Goal: Transaction & Acquisition: Obtain resource

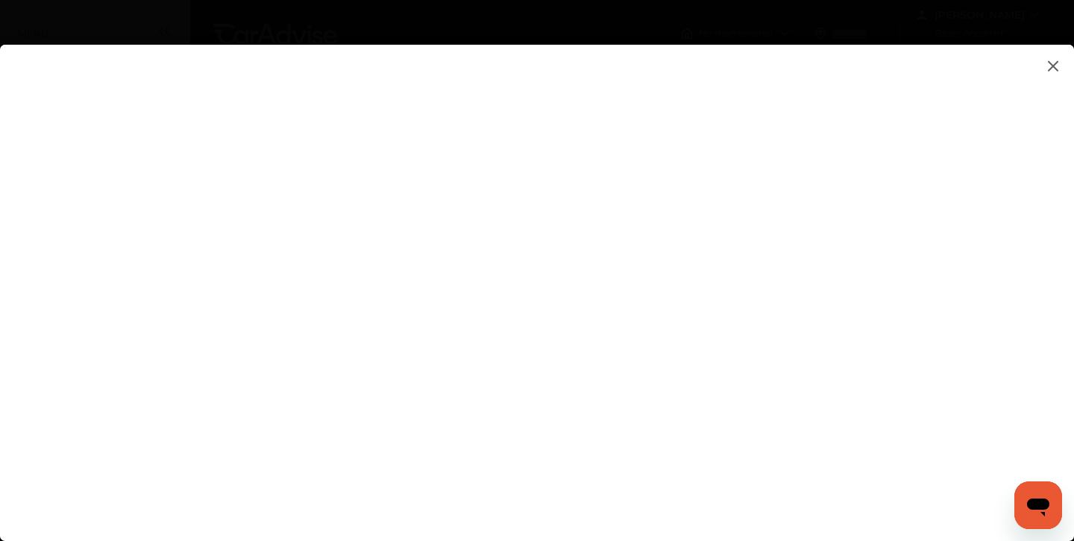
click at [1039, 394] on flutter-view at bounding box center [537, 278] width 1074 height 467
click at [857, 450] on flutter-view at bounding box center [537, 278] width 1074 height 467
type input "**********"
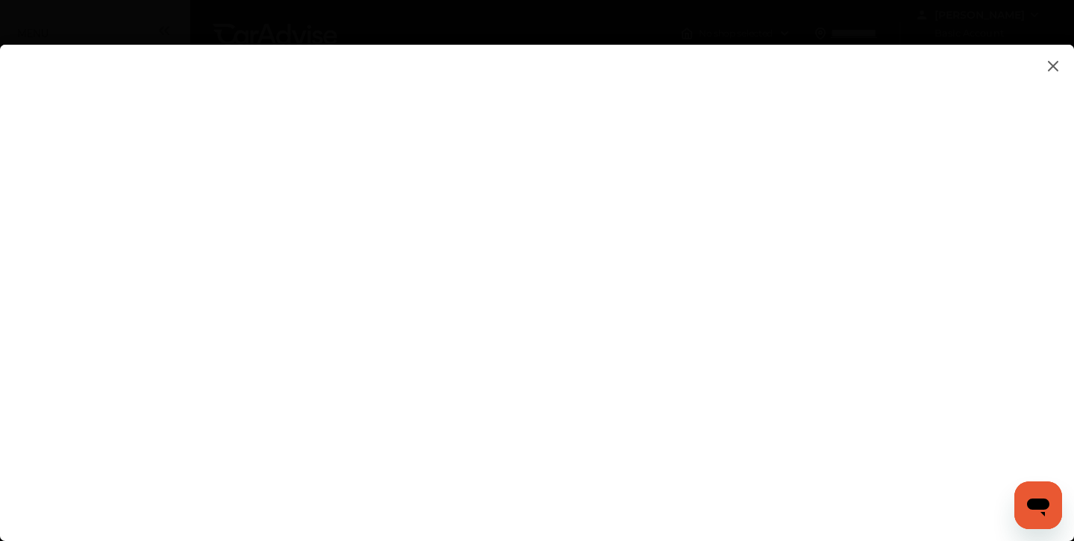
click at [749, 526] on div "**********" at bounding box center [537, 293] width 1074 height 497
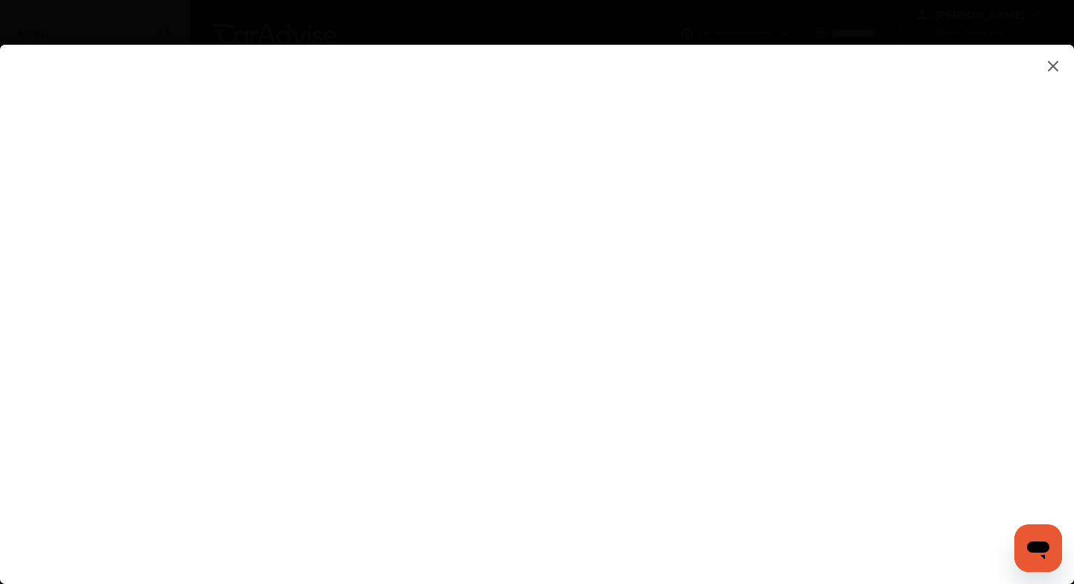
click at [1013, 471] on flutter-view at bounding box center [537, 299] width 1074 height 509
click at [992, 479] on flutter-view at bounding box center [537, 299] width 1074 height 509
click at [791, 320] on flutter-view at bounding box center [537, 299] width 1074 height 509
click at [738, 366] on flutter-view at bounding box center [537, 299] width 1074 height 509
click at [702, 370] on flutter-view at bounding box center [537, 299] width 1074 height 509
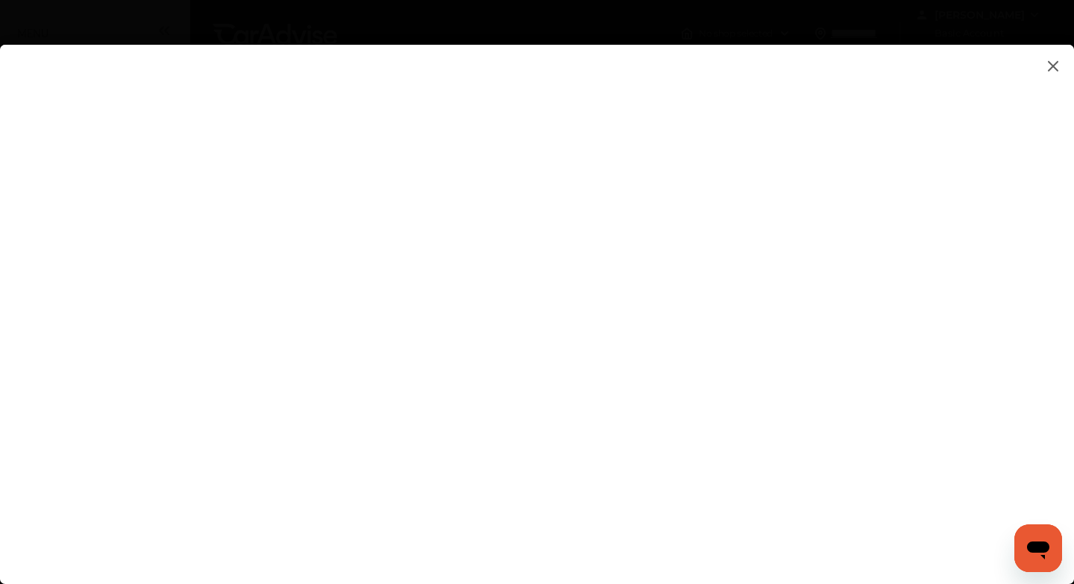
scroll to position [7, 0]
click at [694, 437] on flt-semantics "4 Bank Account Details" at bounding box center [767, 445] width 349 height 25
click at [712, 405] on flutter-view "Request your CarAdvise Fuel Card and start saving 5 cents per gallon. Please co…" at bounding box center [537, 299] width 1074 height 509
click at [1003, 407] on flutter-view "Request your CarAdvise Fuel Card and start saving 5 cents per gallon. Please co…" at bounding box center [537, 299] width 1074 height 509
click at [767, 497] on link "program's terms & conditions" at bounding box center [753, 498] width 152 height 26
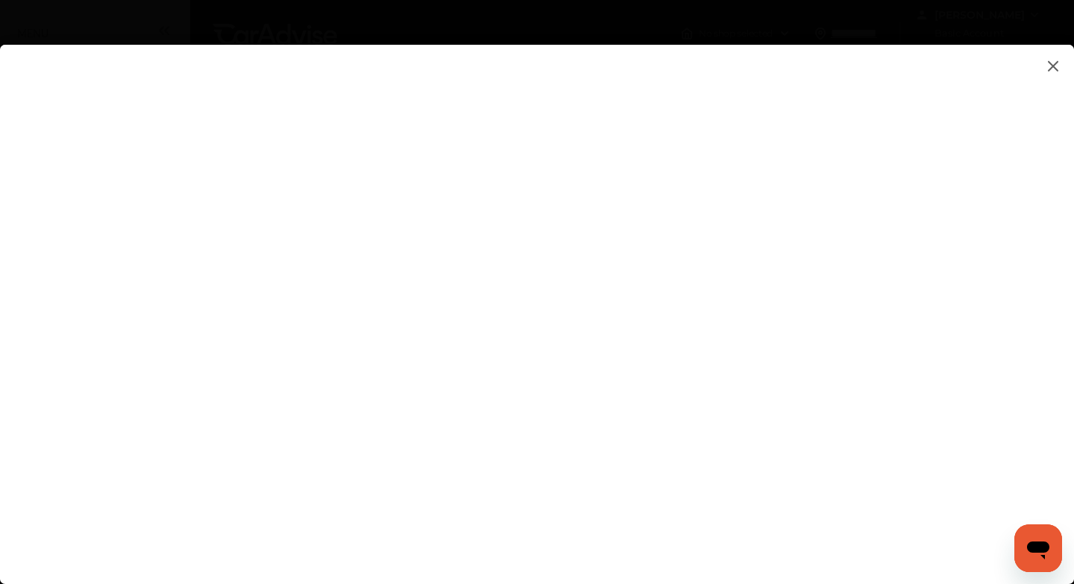
click at [1050, 65] on img at bounding box center [1053, 66] width 18 height 19
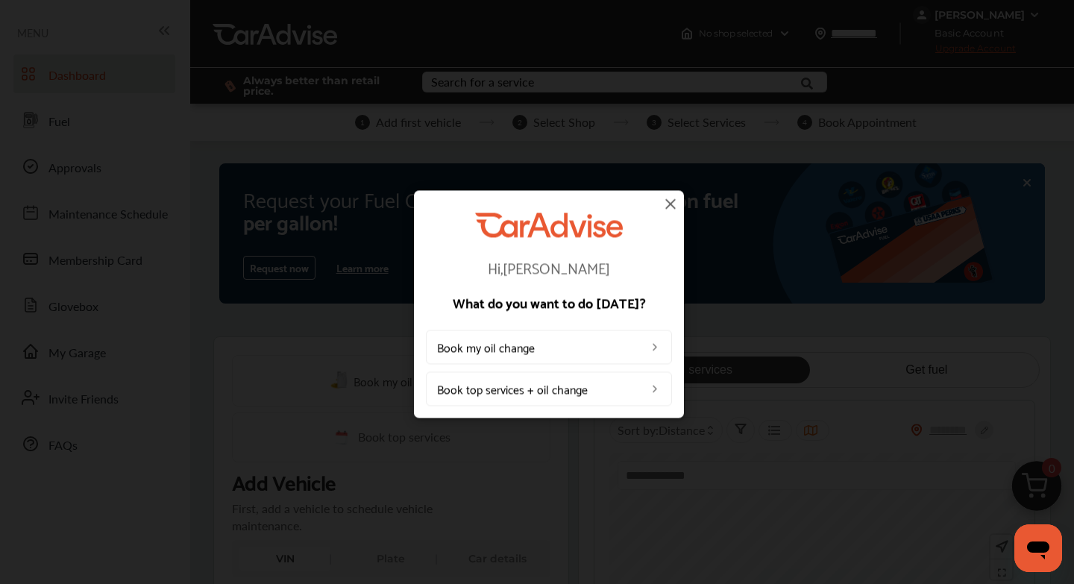
click at [671, 205] on img at bounding box center [670, 204] width 18 height 18
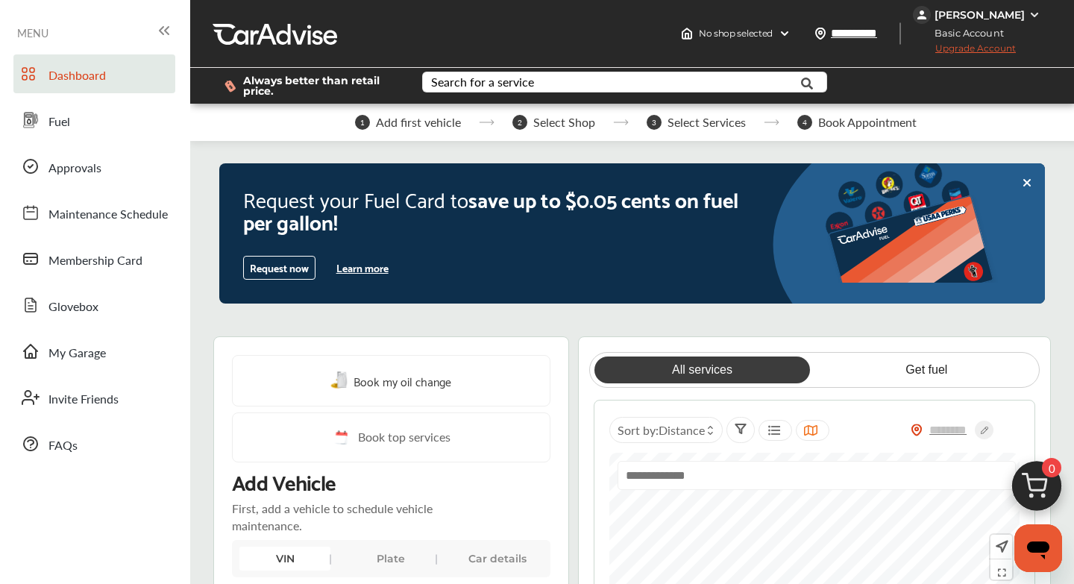
click at [367, 278] on button "Learn more" at bounding box center [362, 267] width 64 height 22
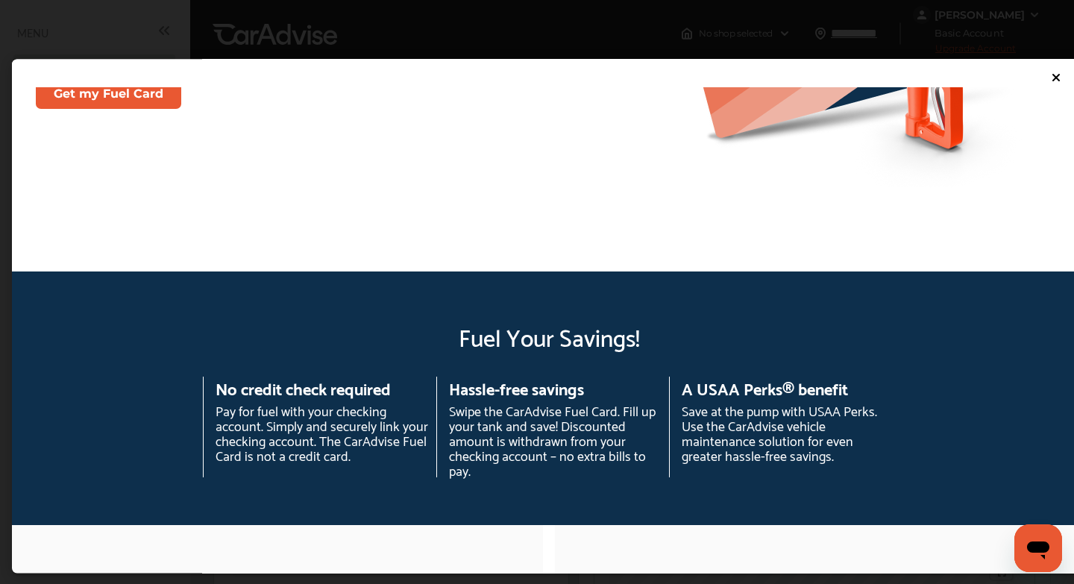
scroll to position [0, 0]
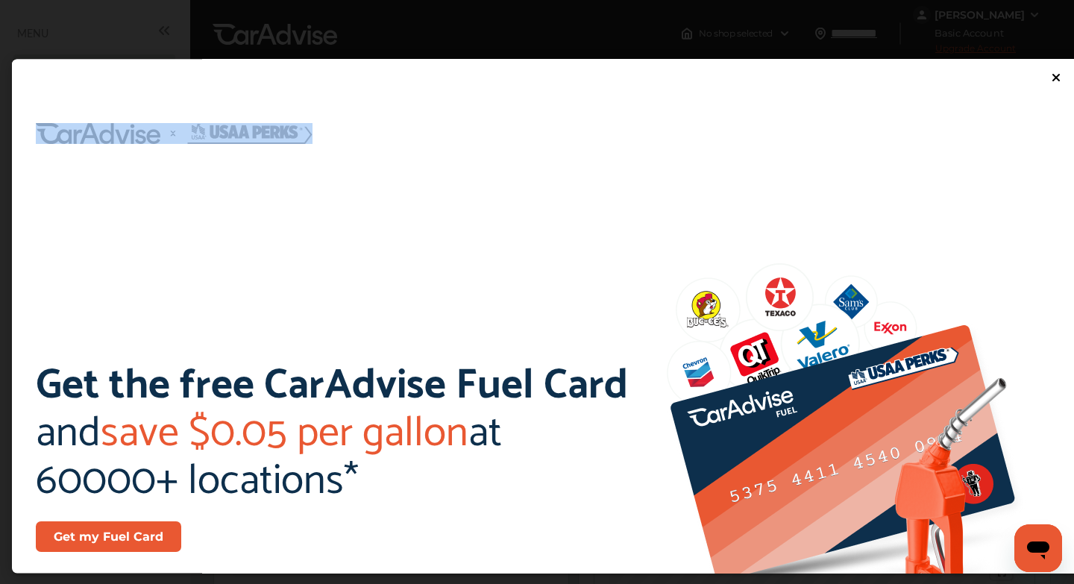
drag, startPoint x: 366, startPoint y: 269, endPoint x: 454, endPoint y: 6, distance: 277.5
click at [454, 6] on div "Get the free CarAdvise Fuel Card and save $0.05 per gallon at 60000+ locations*…" at bounding box center [548, 304] width 1097 height 608
